Goal: Task Accomplishment & Management: Complete application form

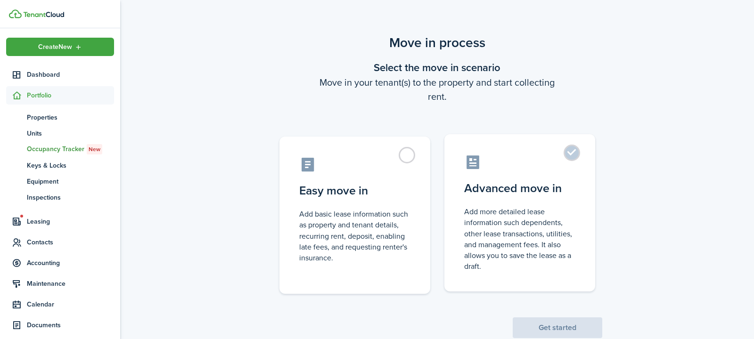
click at [518, 234] on control-radio-card-description "Add more detailed lease information such dependents, other lease transactions, …" at bounding box center [519, 240] width 111 height 66
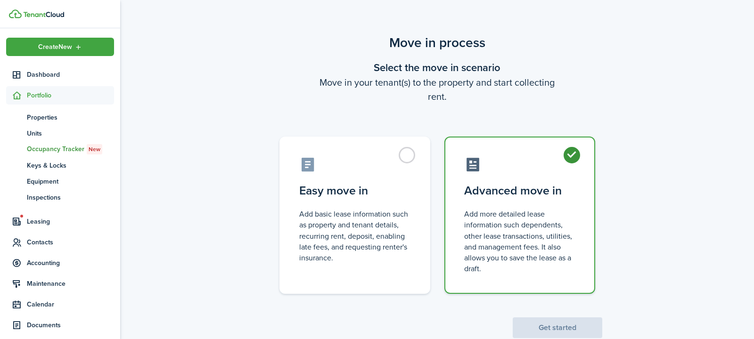
radio input "true"
click at [549, 327] on button "Get started" at bounding box center [558, 328] width 90 height 21
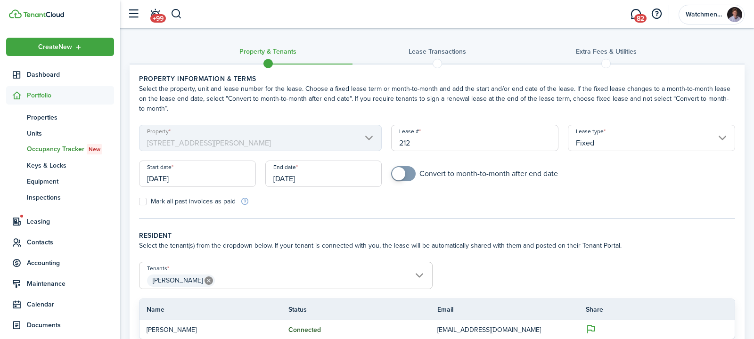
click at [309, 175] on input "[DATE]" at bounding box center [323, 174] width 117 height 26
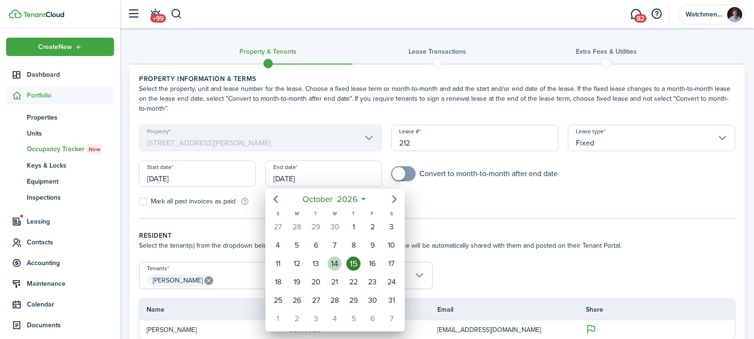
click at [339, 261] on div "14" at bounding box center [335, 264] width 14 height 14
type input "[DATE]"
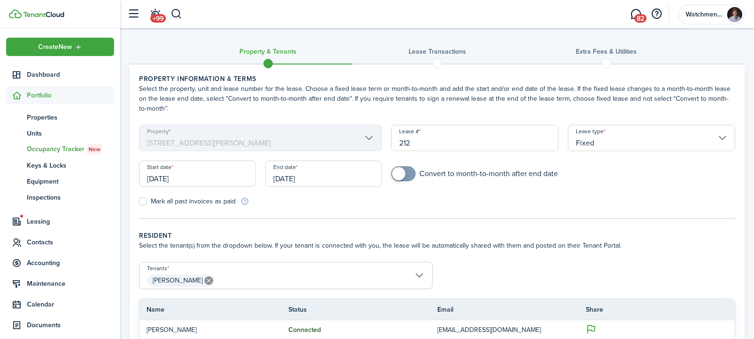
checkbox input "true"
click at [408, 175] on span at bounding box center [403, 173] width 9 height 15
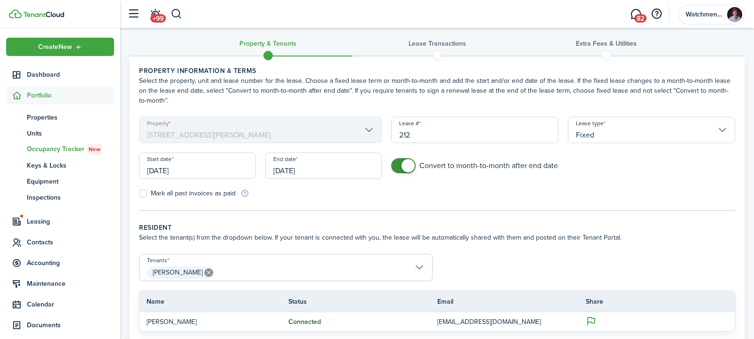
scroll to position [86, 0]
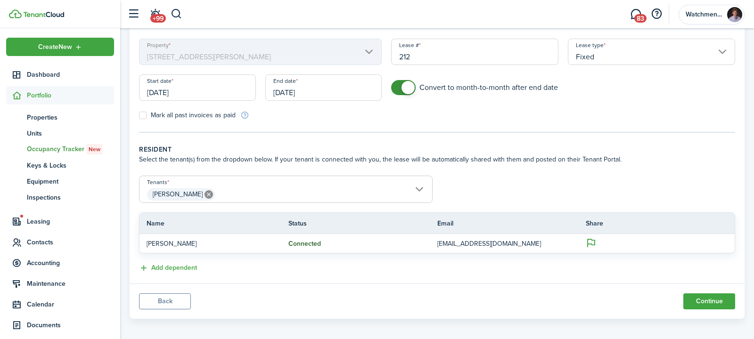
click at [306, 91] on input "[DATE]" at bounding box center [323, 87] width 117 height 26
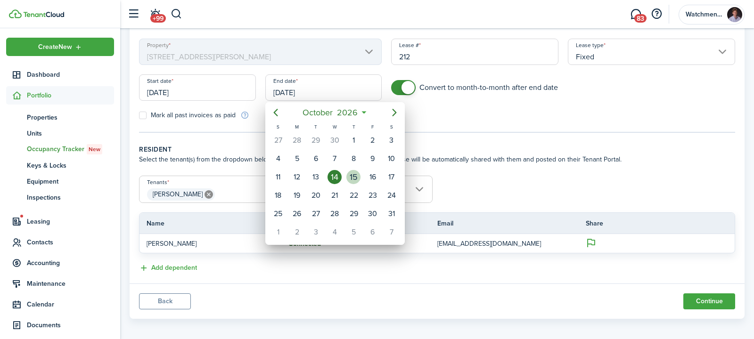
click at [353, 178] on div "15" at bounding box center [354, 177] width 14 height 14
type input "[DATE]"
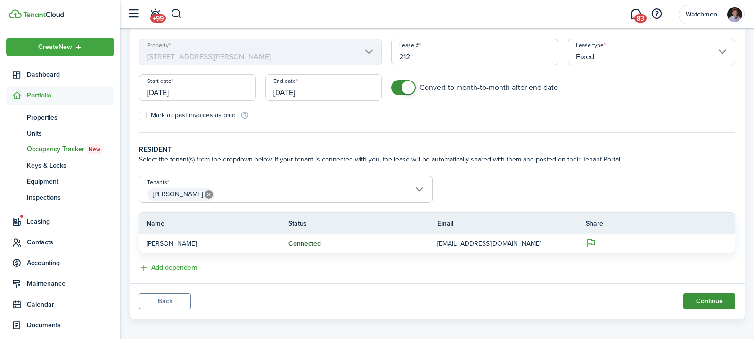
click at [707, 306] on button "Continue" at bounding box center [710, 302] width 52 height 16
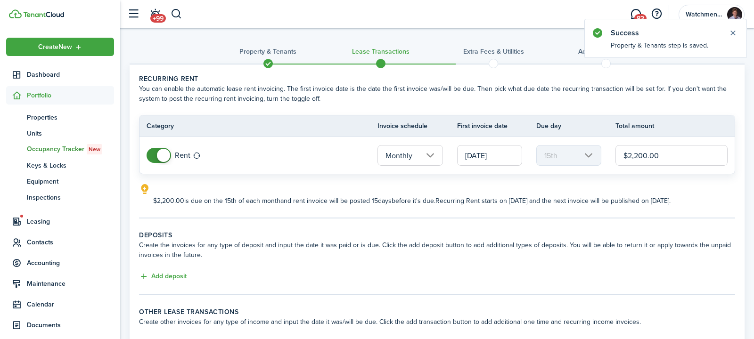
drag, startPoint x: 661, startPoint y: 155, endPoint x: 629, endPoint y: 155, distance: 32.5
click at [629, 155] on input "$2,200.00" at bounding box center [672, 155] width 112 height 21
type input "$1,975.00"
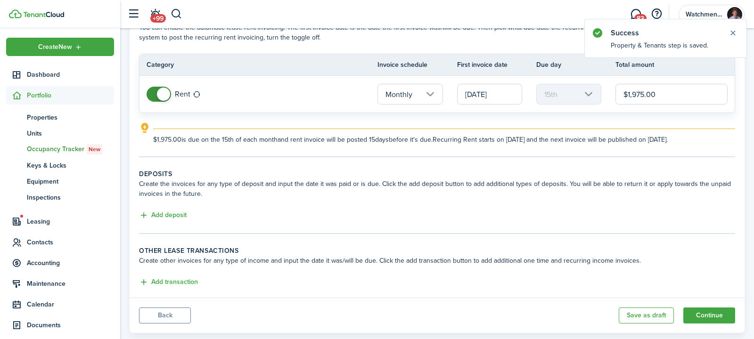
scroll to position [79, 0]
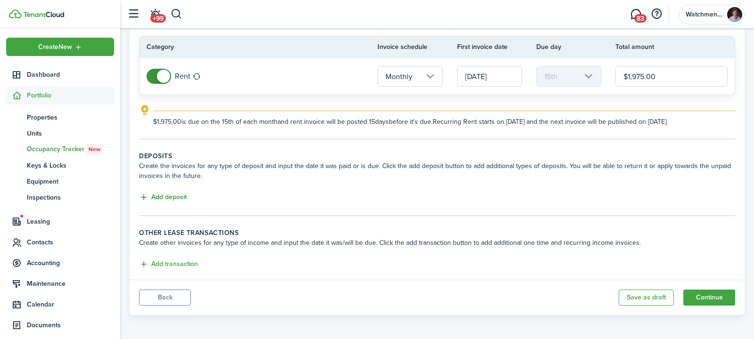
click at [172, 194] on button "Add deposit" at bounding box center [163, 197] width 48 height 11
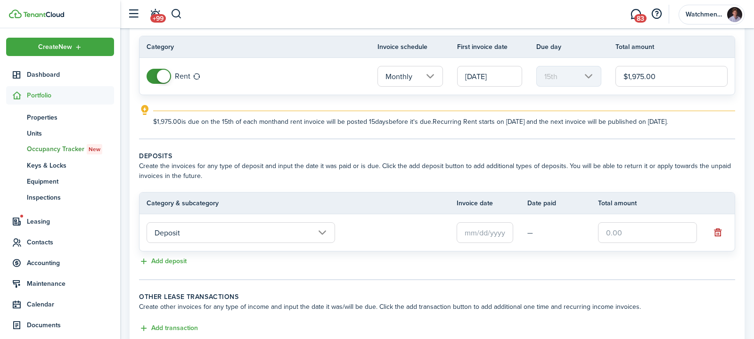
click at [506, 231] on input "text" at bounding box center [485, 233] width 57 height 21
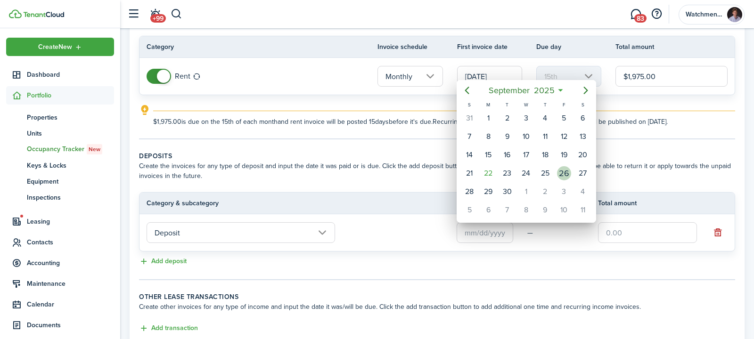
click at [560, 170] on div "26" at bounding box center [564, 173] width 14 height 14
type input "[DATE]"
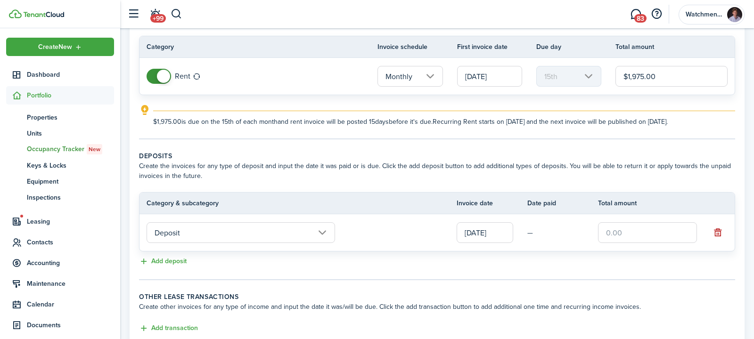
click at [627, 228] on input "text" at bounding box center [647, 233] width 99 height 21
type input "$1,975.00"
click at [531, 271] on tc-wizard-step "Deposits Create the invoices for any type of deposit and input the date it was …" at bounding box center [437, 215] width 596 height 129
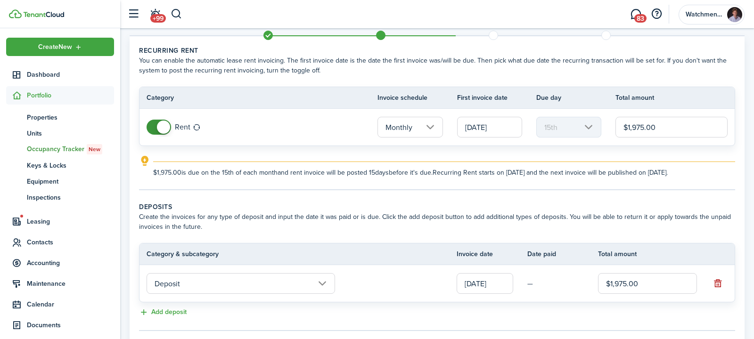
scroll to position [143, 0]
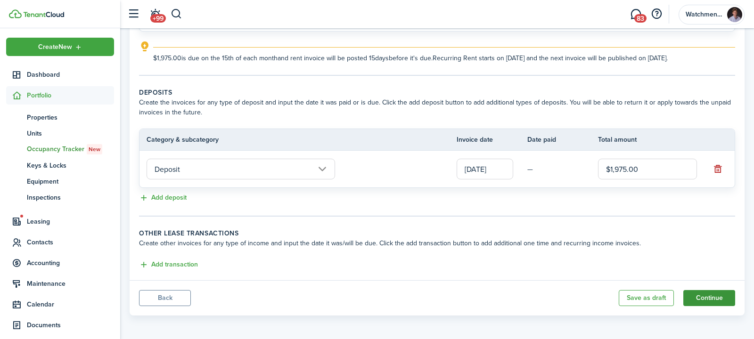
click at [699, 301] on button "Continue" at bounding box center [710, 298] width 52 height 16
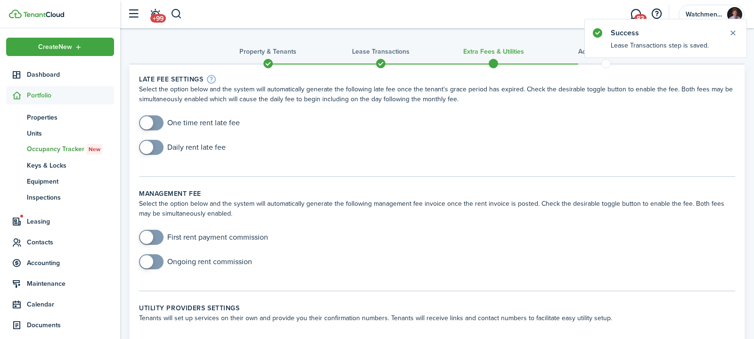
checkbox input "true"
click at [148, 124] on span at bounding box center [146, 122] width 13 height 13
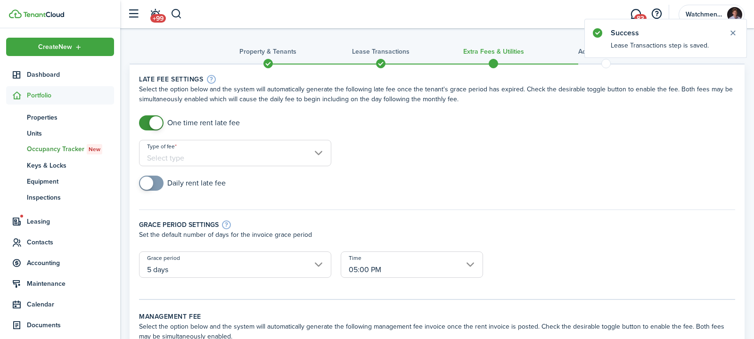
click at [257, 142] on input "Type of fee" at bounding box center [235, 153] width 192 height 26
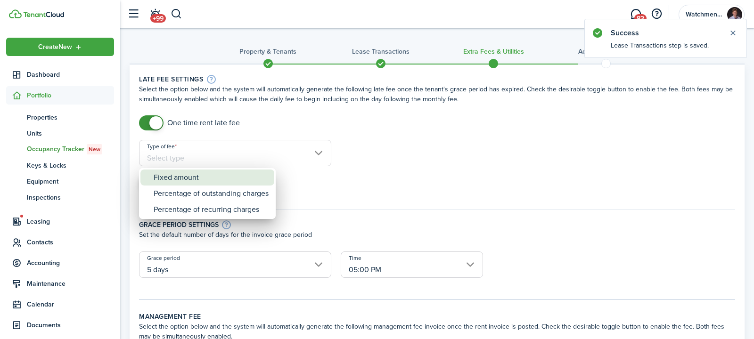
click at [216, 177] on div "Fixed amount" at bounding box center [211, 178] width 115 height 16
type input "Fixed amount"
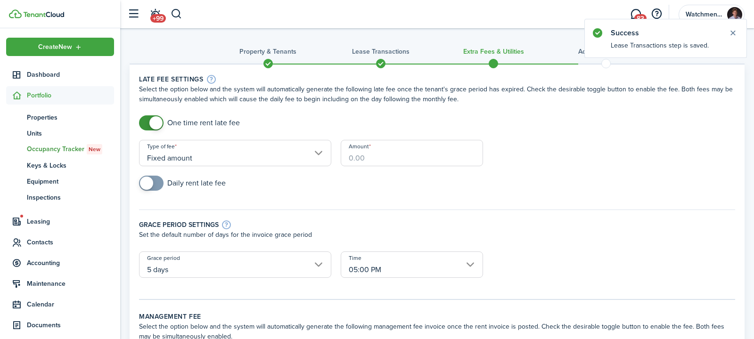
click at [397, 152] on input "Amount" at bounding box center [412, 153] width 142 height 26
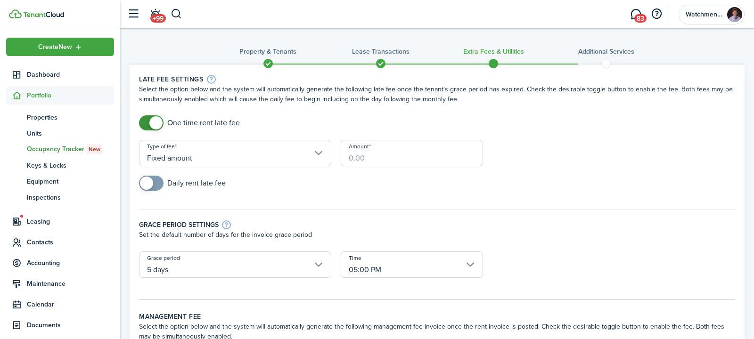
type input "$50.00"
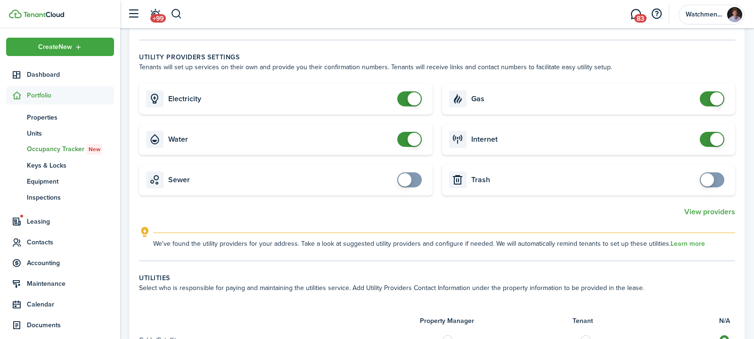
scroll to position [408, 0]
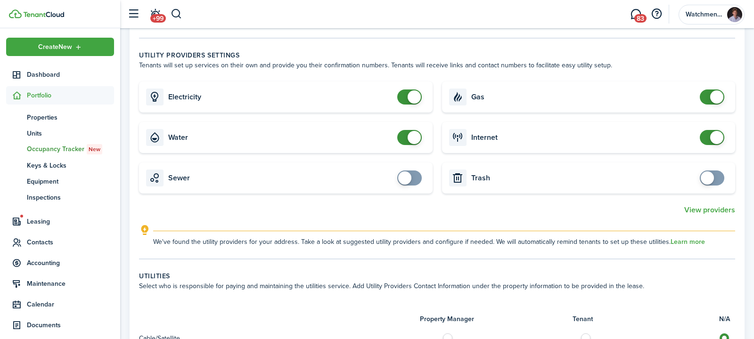
checkbox input "true"
click at [712, 177] on span at bounding box center [707, 178] width 13 height 13
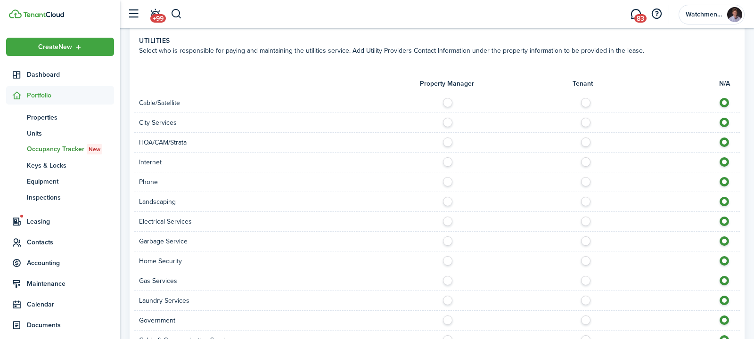
scroll to position [658, 0]
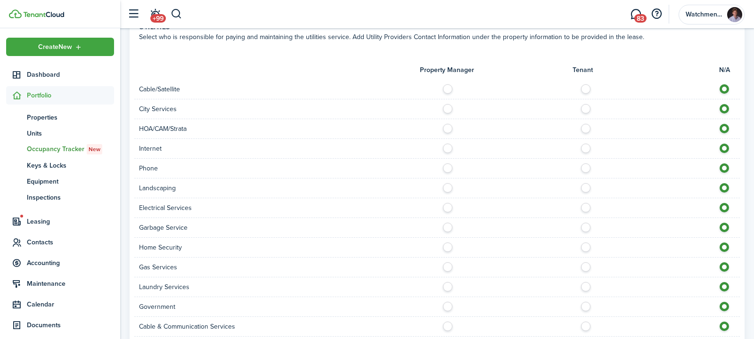
click at [587, 86] on label at bounding box center [588, 86] width 17 height 5
radio input "true"
click at [447, 127] on label at bounding box center [450, 126] width 17 height 5
radio input "true"
click at [585, 149] on label at bounding box center [588, 146] width 17 height 5
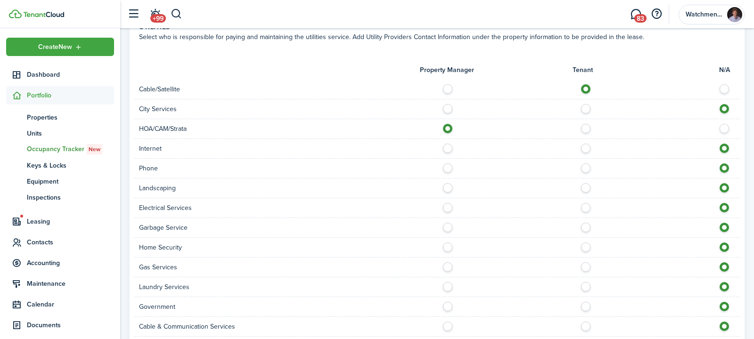
radio input "true"
click at [586, 167] on label at bounding box center [588, 166] width 17 height 5
radio input "true"
click at [443, 186] on label at bounding box center [450, 185] width 17 height 5
radio input "true"
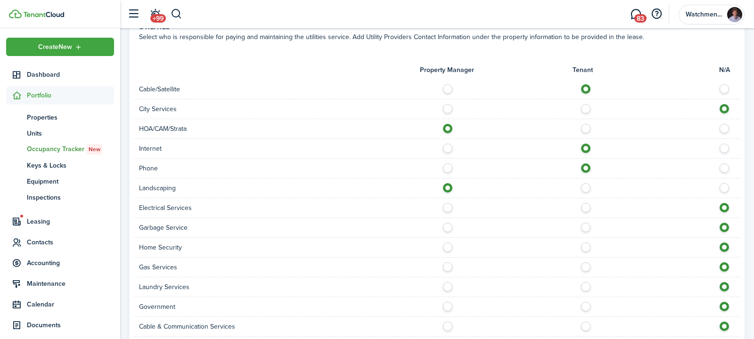
click at [581, 208] on div at bounding box center [589, 208] width 303 height 10
click at [587, 205] on label at bounding box center [588, 205] width 17 height 5
radio input "true"
click at [586, 225] on label at bounding box center [588, 225] width 17 height 5
radio input "true"
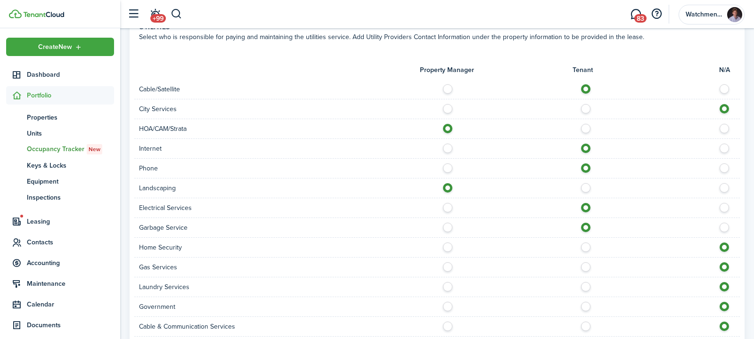
click at [586, 243] on label at bounding box center [588, 245] width 17 height 5
radio input "true"
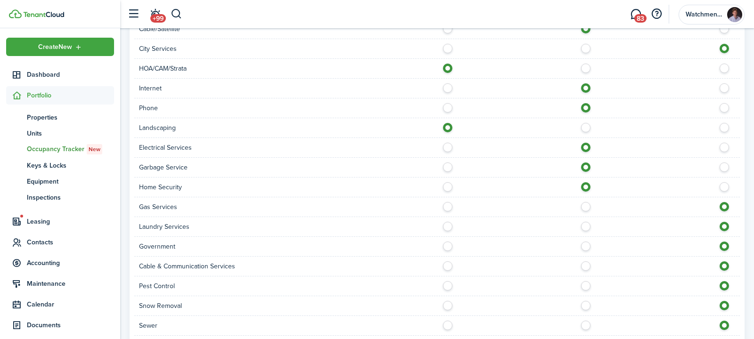
scroll to position [721, 0]
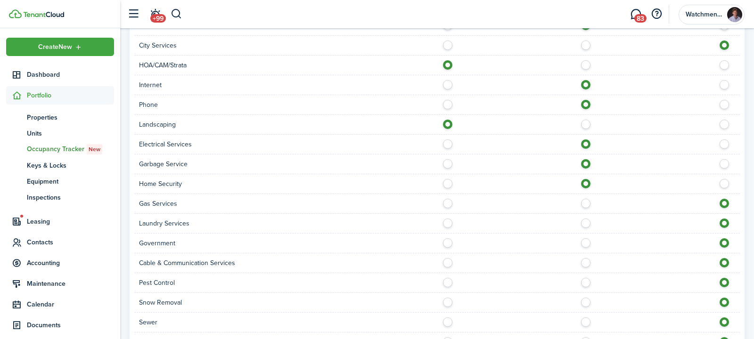
click at [586, 199] on label at bounding box center [588, 201] width 17 height 5
radio input "true"
click at [587, 223] on label at bounding box center [588, 221] width 17 height 5
radio input "true"
click at [583, 261] on label at bounding box center [588, 260] width 17 height 5
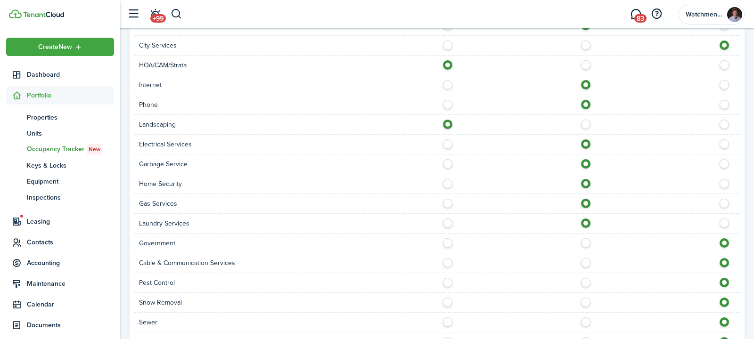
radio input "true"
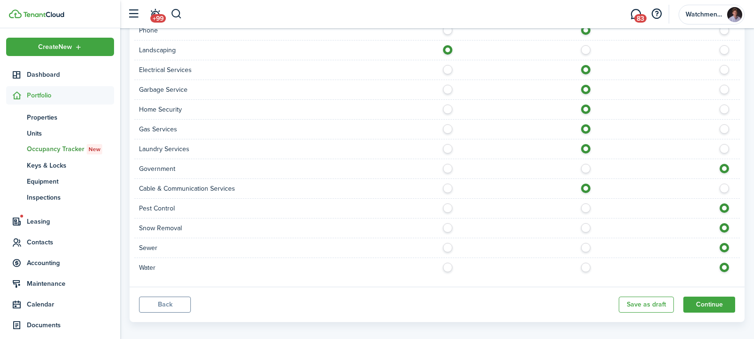
scroll to position [801, 0]
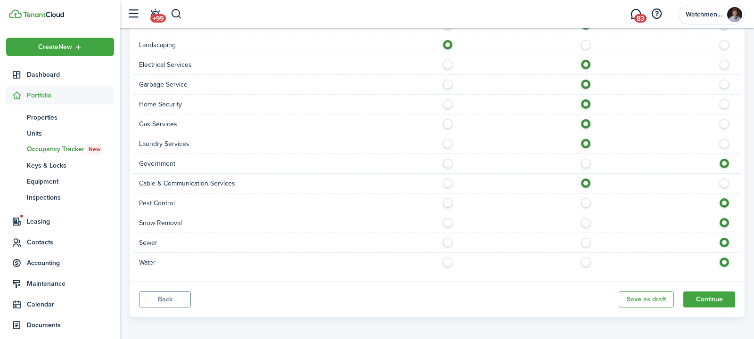
click at [587, 199] on label at bounding box center [588, 201] width 17 height 5
radio input "true"
click at [586, 224] on div at bounding box center [589, 223] width 303 height 10
click at [584, 218] on label at bounding box center [588, 220] width 17 height 5
radio input "true"
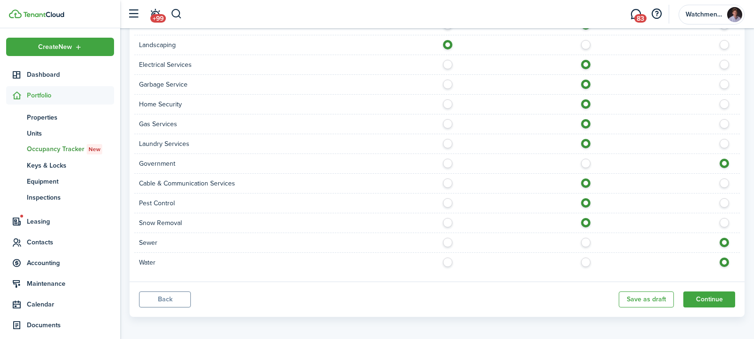
click at [586, 241] on label at bounding box center [588, 240] width 17 height 5
radio input "true"
click at [584, 261] on label at bounding box center [588, 260] width 17 height 5
radio input "true"
click at [703, 297] on button "Continue" at bounding box center [710, 300] width 52 height 16
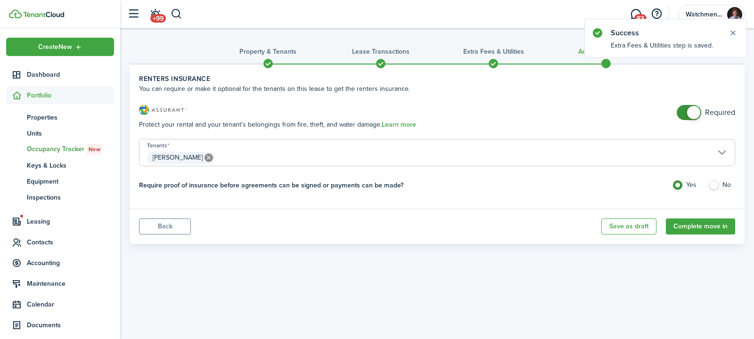
click at [687, 110] on span at bounding box center [689, 112] width 9 height 15
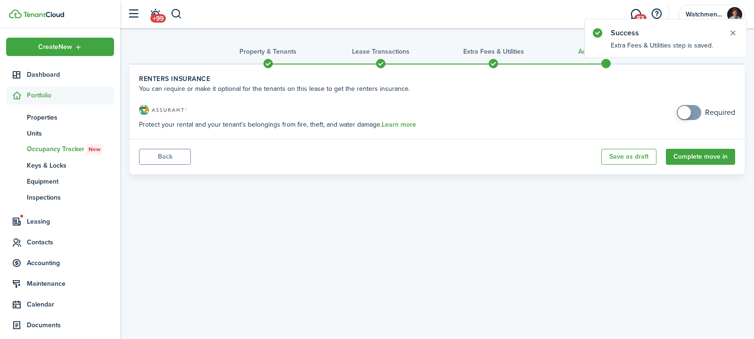
click at [687, 110] on span at bounding box center [684, 112] width 13 height 13
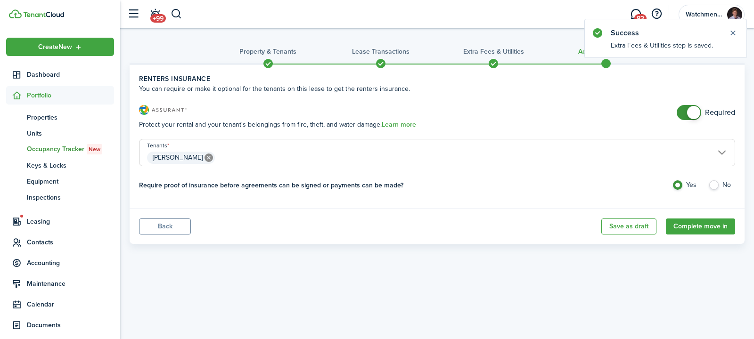
checkbox input "false"
click at [687, 110] on span at bounding box center [689, 112] width 9 height 15
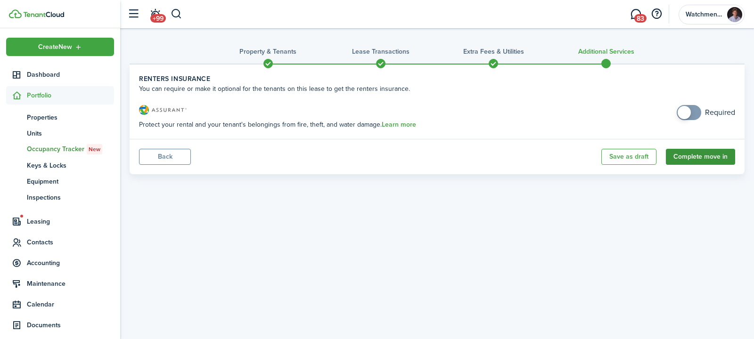
click at [687, 156] on button "Complete move in" at bounding box center [700, 157] width 69 height 16
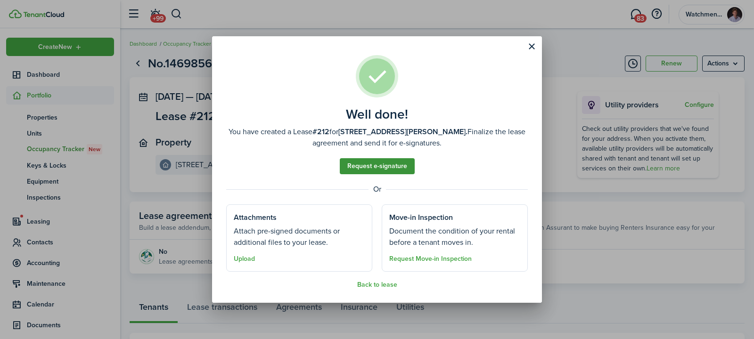
click at [351, 159] on link "Request e-signature" at bounding box center [377, 166] width 75 height 16
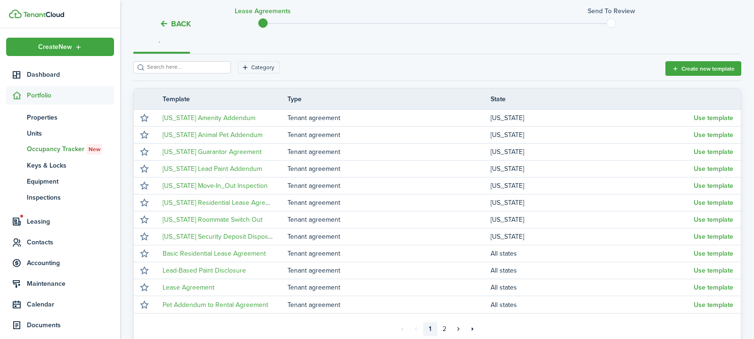
scroll to position [172, 0]
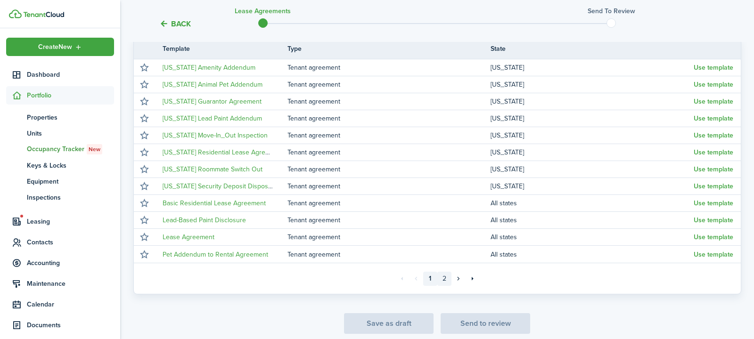
click at [443, 277] on link "2" at bounding box center [445, 279] width 14 height 14
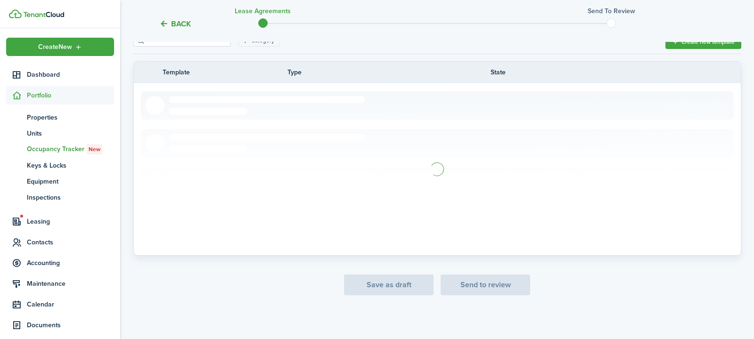
scroll to position [108, 0]
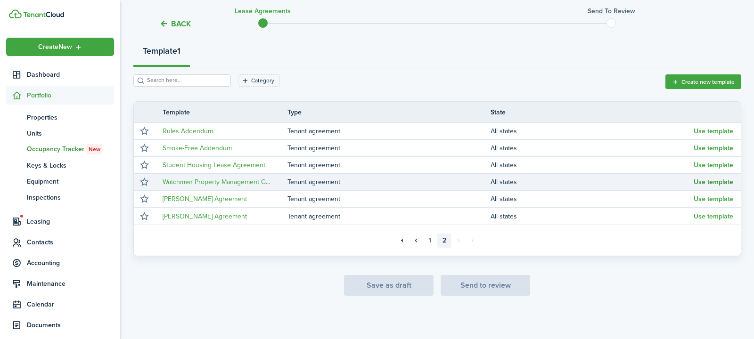
click at [704, 180] on button "Use template" at bounding box center [714, 183] width 40 height 8
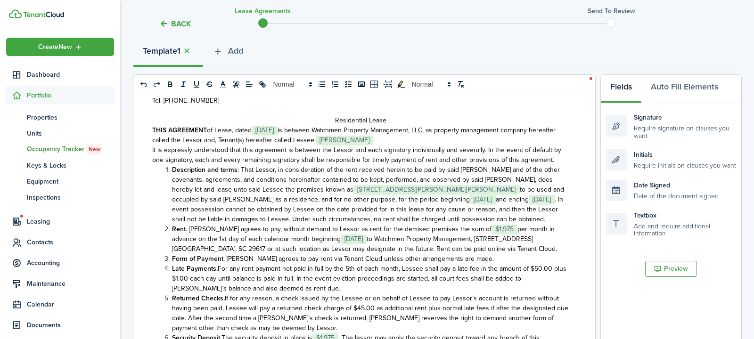
scroll to position [56, 0]
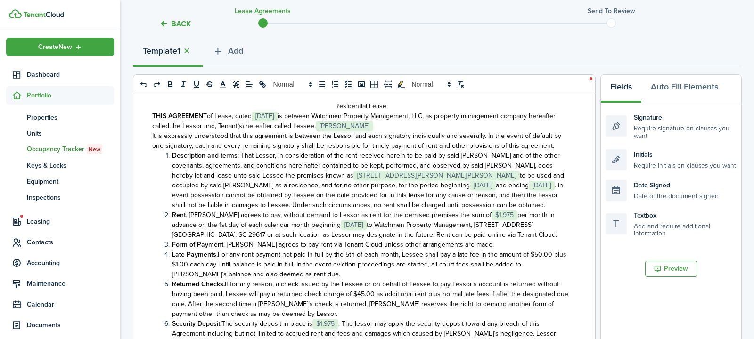
click at [351, 225] on span "to Watchmen Property Management, [STREET_ADDRESS] [GEOGRAPHIC_DATA], SC 29617 o…" at bounding box center [364, 230] width 385 height 20
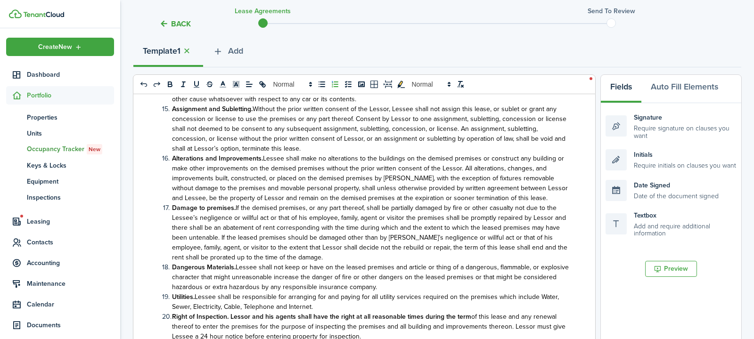
scroll to position [540, 0]
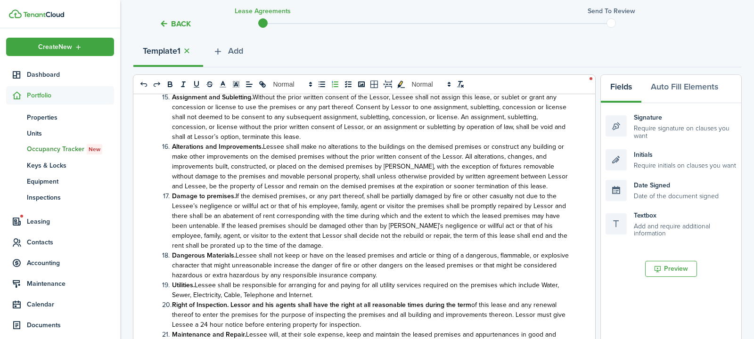
click at [190, 281] on span "Lessee shall be responsible for arranging for and paying for all utility servic…" at bounding box center [365, 291] width 387 height 20
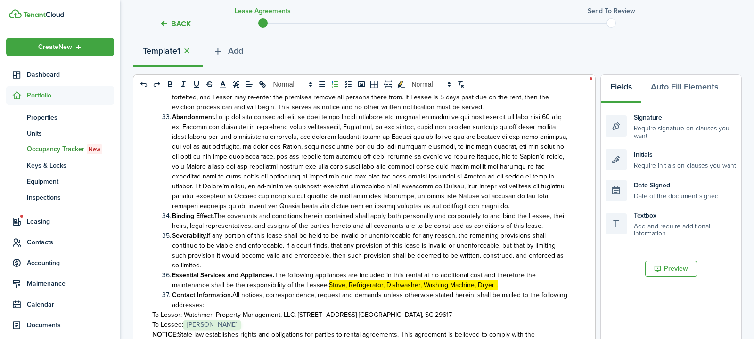
scroll to position [1162, 0]
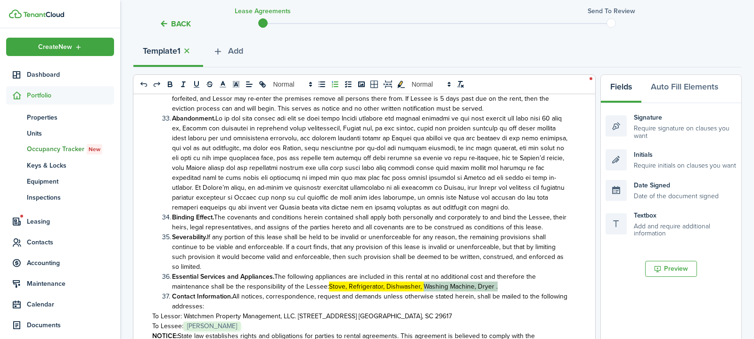
drag, startPoint x: 495, startPoint y: 250, endPoint x: 422, endPoint y: 249, distance: 72.1
click at [422, 272] on li "Essential Services and Appliances. The following appliances are included in thi…" at bounding box center [365, 282] width 407 height 20
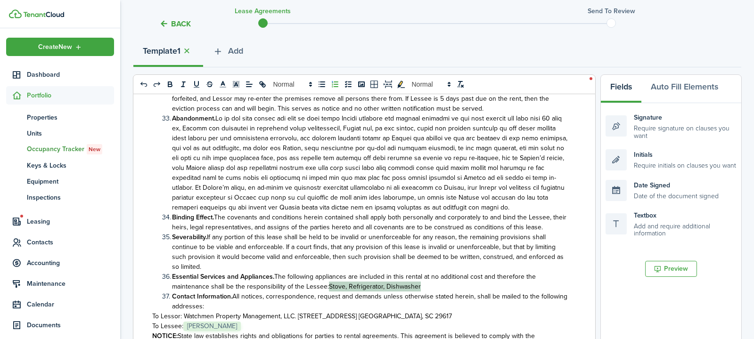
drag, startPoint x: 418, startPoint y: 247, endPoint x: 327, endPoint y: 248, distance: 90.5
click at [327, 272] on li "Essential Services and Appliances. The following appliances are included in thi…" at bounding box center [365, 282] width 407 height 20
click at [398, 84] on icon "toggleMarkYellow: markYellow" at bounding box center [401, 84] width 8 height 7
click at [441, 232] on li "Severability. If any portion of this lease shall be held to be invalid or unenf…" at bounding box center [365, 252] width 407 height 40
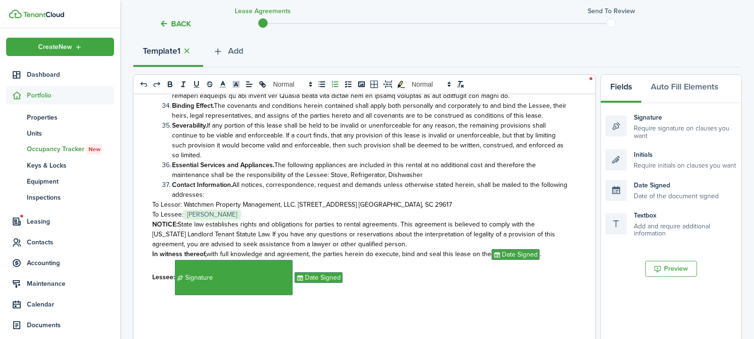
scroll to position [1275, 0]
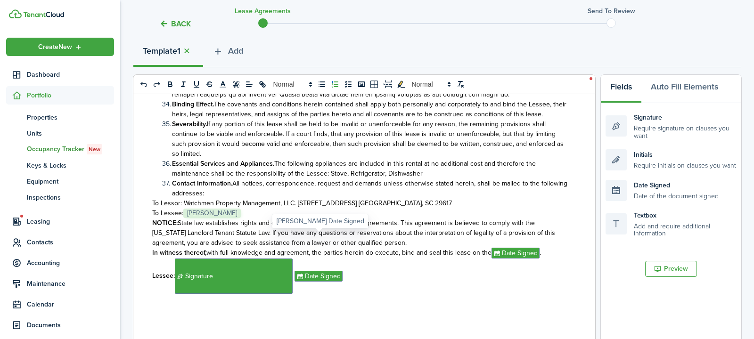
click at [330, 271] on span "Date Signed" at bounding box center [319, 276] width 48 height 11
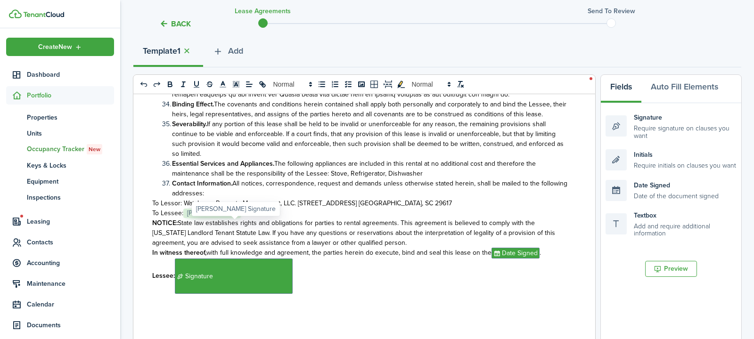
click at [285, 259] on span "Signature" at bounding box center [234, 276] width 118 height 35
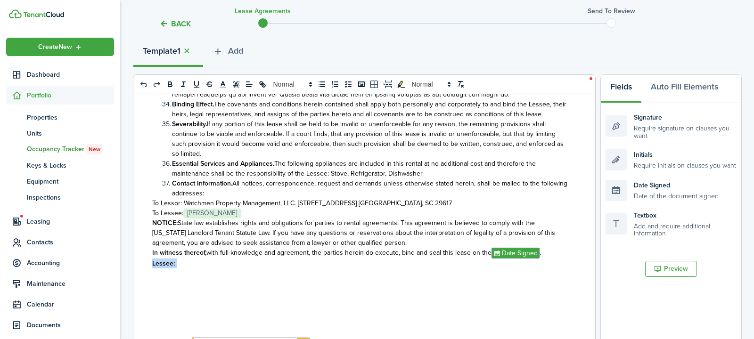
drag, startPoint x: 191, startPoint y: 240, endPoint x: 143, endPoint y: 225, distance: 50.9
click at [143, 224] on div "Watchmen Property Management, LLC.– Property Manager, [STREET_ADDRESS] [GEOGRAP…" at bounding box center [360, 279] width 455 height 370
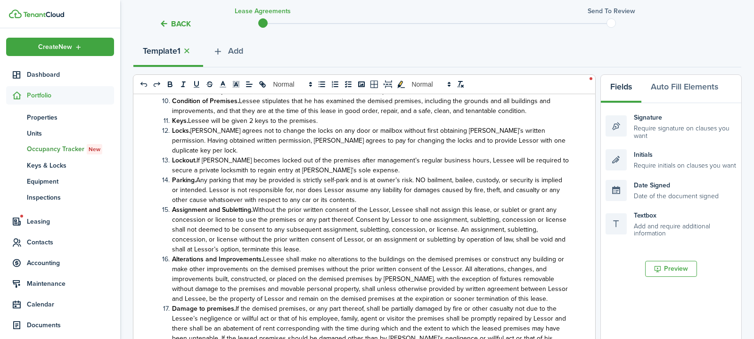
scroll to position [464, 0]
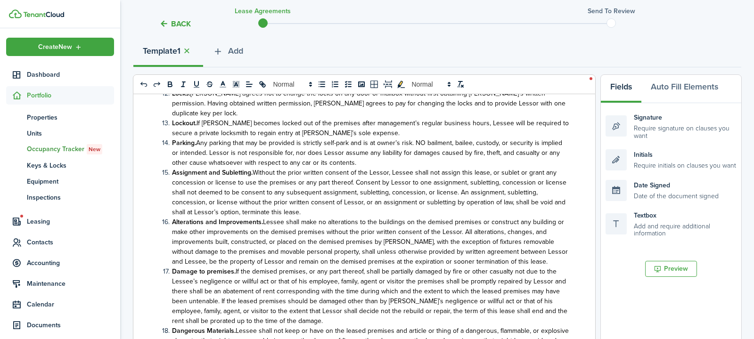
click at [288, 298] on li "Damage to premises. If the demised premises, or any part thereof, shall be part…" at bounding box center [365, 296] width 407 height 59
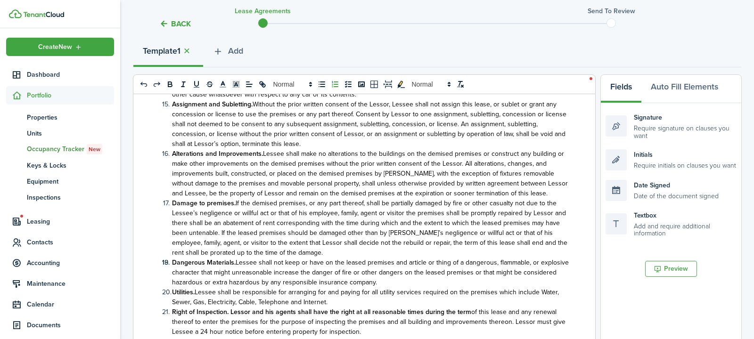
scroll to position [550, 0]
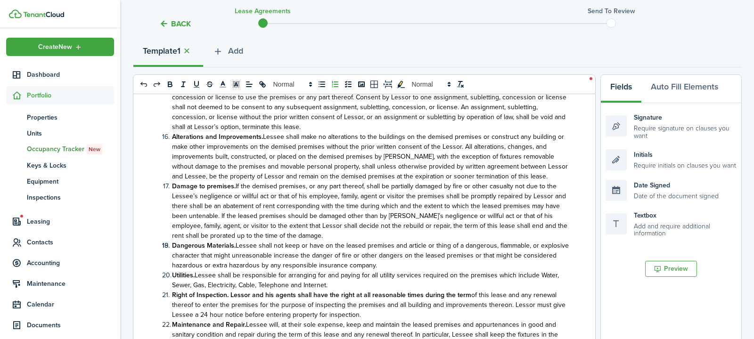
click at [173, 241] on strong "Dangerous Materials." at bounding box center [204, 246] width 64 height 10
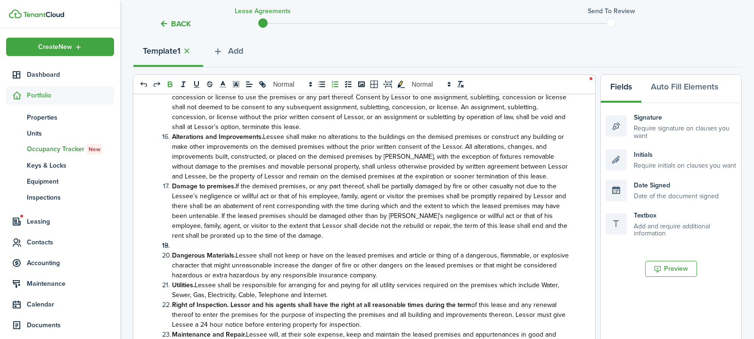
click at [193, 241] on li at bounding box center [365, 246] width 407 height 10
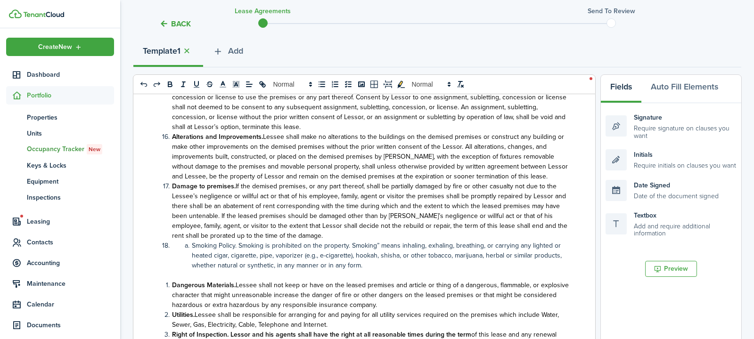
click at [190, 241] on li "Smoking Policy. Smoking is prohibited on the property. Smoking” means inhaling,…" at bounding box center [365, 256] width 407 height 30
drag, startPoint x: 218, startPoint y: 220, endPoint x: 172, endPoint y: 220, distance: 46.7
click at [172, 241] on li "Smoking Policy. Smoking is prohibited on the property. Smoking” means inhaling,…" at bounding box center [365, 256] width 407 height 30
click at [172, 83] on icon "bold" at bounding box center [170, 84] width 8 height 8
click at [170, 281] on li "Dangerous Materials. Lessee shall not keep or have on the leased premises and a…" at bounding box center [365, 296] width 407 height 30
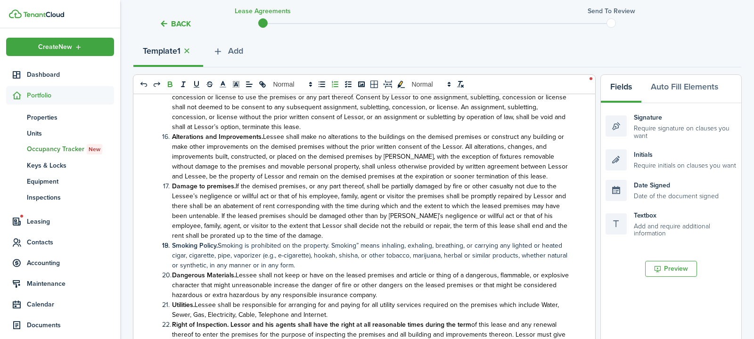
click at [322, 241] on li "Smoking Policy. Smoking is prohibited on the property. Smoking” means inhaling,…" at bounding box center [365, 256] width 407 height 30
click at [331, 215] on li "Damage to premises. If the demised premises, or any part thereof, shall be part…" at bounding box center [365, 211] width 407 height 59
click at [172, 241] on span at bounding box center [172, 246] width 0 height 10
click at [334, 87] on line "list: ordered" at bounding box center [336, 87] width 4 height 0
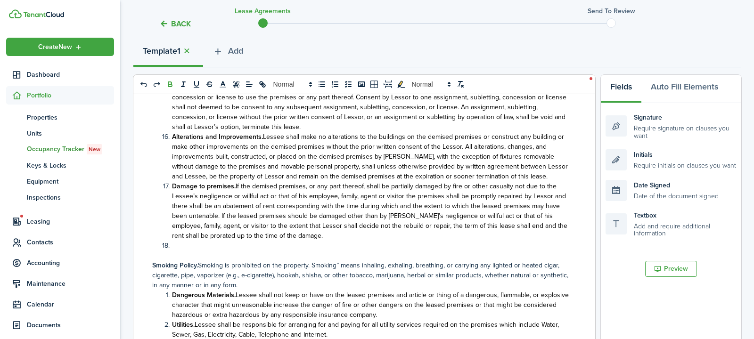
click at [170, 251] on p at bounding box center [360, 256] width 417 height 10
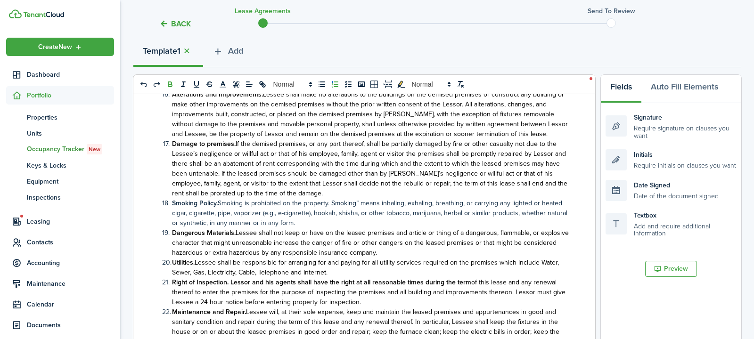
scroll to position [593, 0]
click at [303, 198] on span "Smoking is prohibited on the property. Smoking” means inhaling, exhaling, breat…" at bounding box center [370, 213] width 396 height 30
click at [303, 227] on span "Lessee shall not keep or have on the leased premises and article or thing of a …" at bounding box center [370, 242] width 397 height 30
click at [297, 201] on li "Smoking Policy. Smoking is prohibited on the property. Smoking” means inhaling,…" at bounding box center [365, 213] width 407 height 30
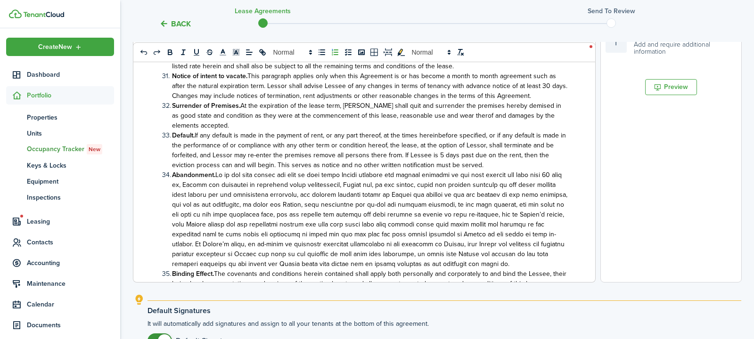
scroll to position [962, 0]
click at [442, 102] on span "At the expiration of the lease term, [PERSON_NAME] shall quit and surrender the…" at bounding box center [366, 117] width 389 height 30
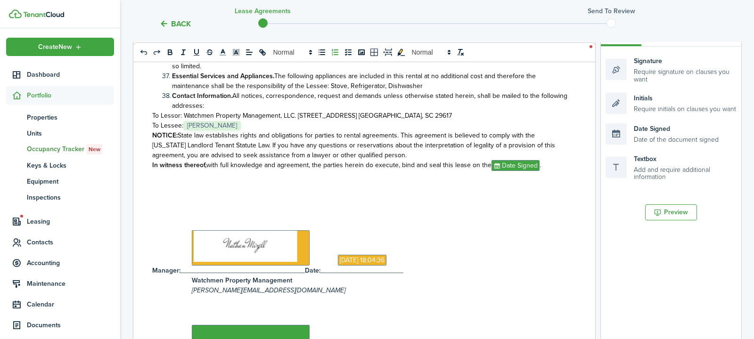
scroll to position [393, 0]
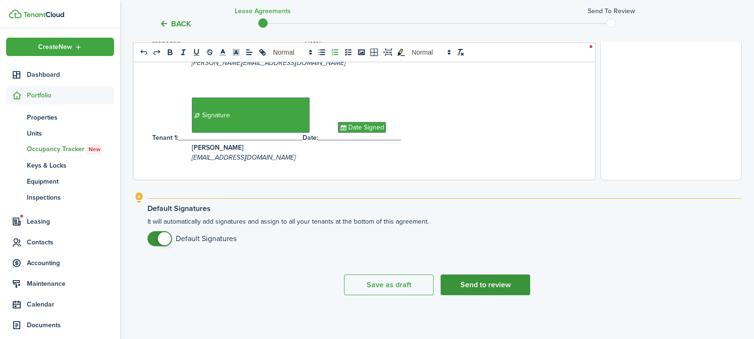
click at [480, 287] on button "Send to review" at bounding box center [486, 285] width 90 height 21
